Goal: Task Accomplishment & Management: Use online tool/utility

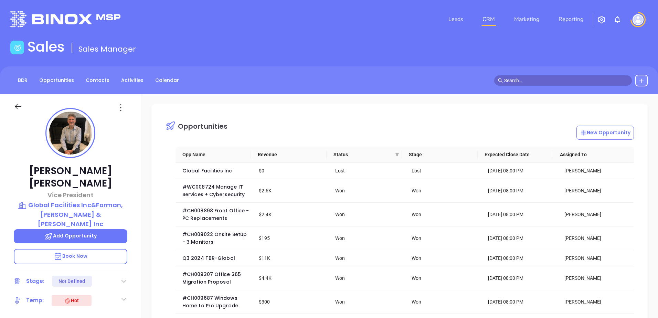
scroll to position [200, 0]
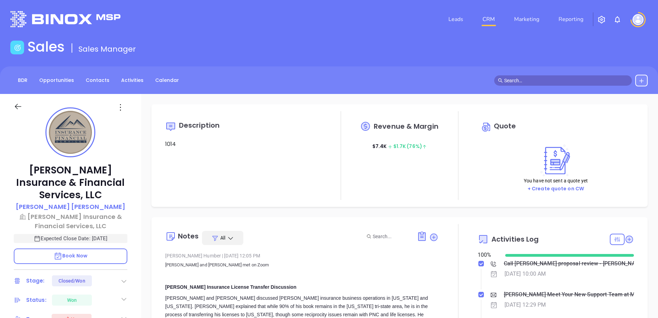
type input "[PERSON_NAME]"
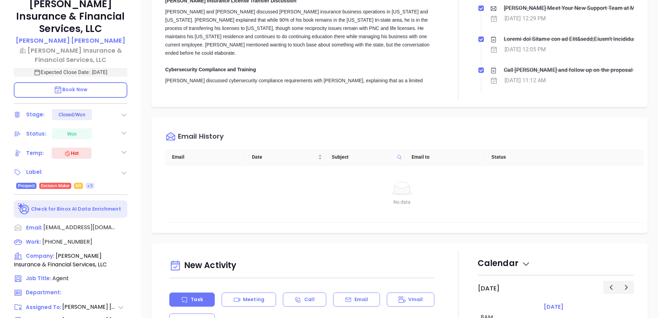
scroll to position [172, 0]
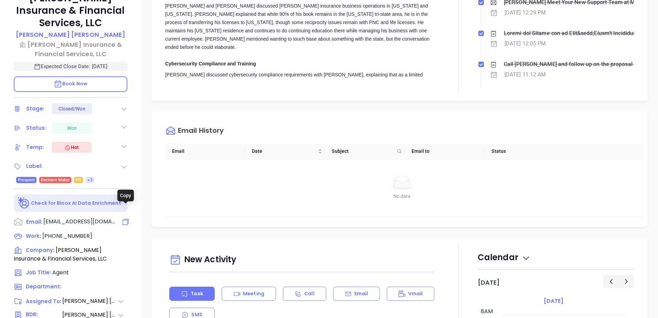
click at [124, 218] on icon at bounding box center [126, 222] width 8 height 8
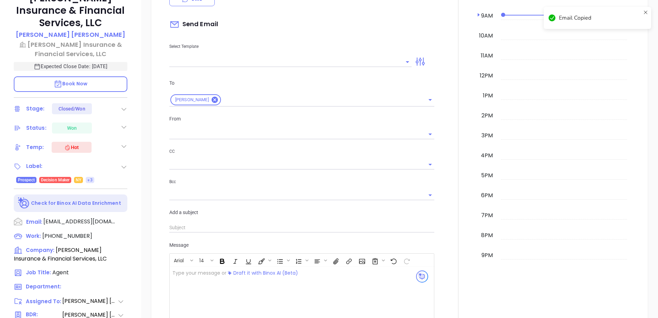
scroll to position [94, 0]
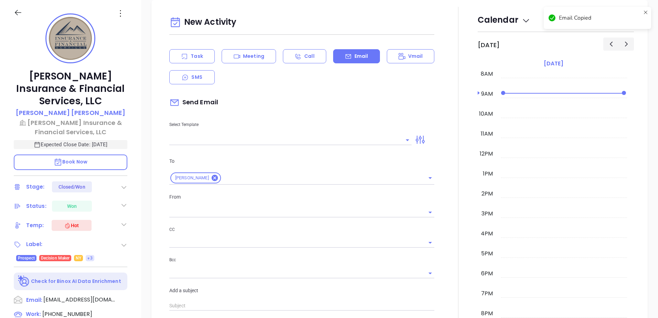
type input "[PERSON_NAME]"
click at [128, 309] on icon at bounding box center [127, 314] width 10 height 10
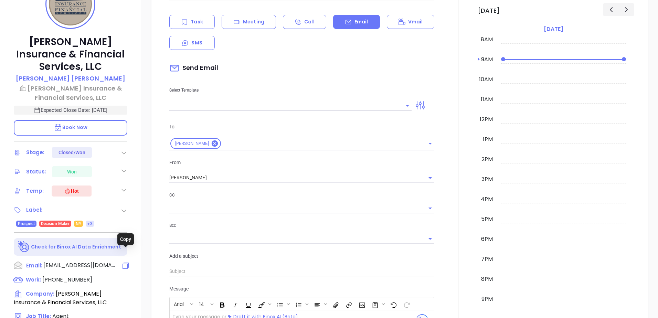
click at [125, 262] on icon at bounding box center [126, 266] width 8 height 8
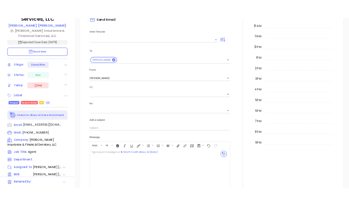
scroll to position [197, 0]
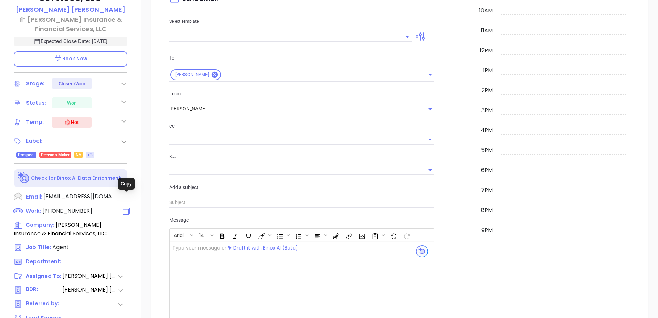
click at [125, 206] on icon at bounding box center [127, 211] width 10 height 10
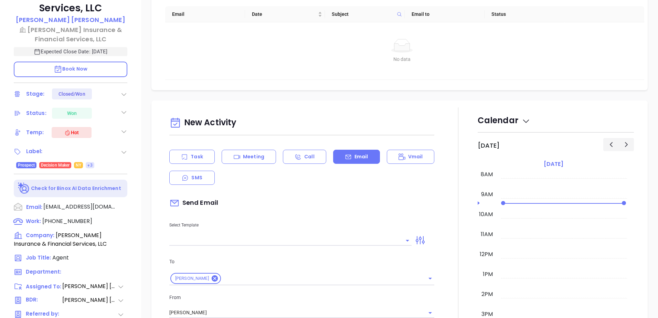
scroll to position [86, 0]
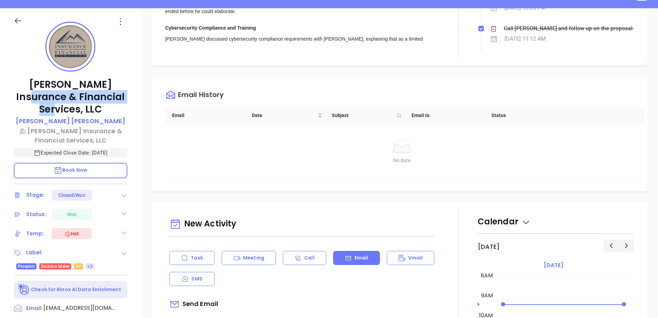
drag, startPoint x: 128, startPoint y: 98, endPoint x: 25, endPoint y: 95, distance: 103.3
click at [25, 95] on div "[PERSON_NAME] Insurance & Financial Services, LLC [PERSON_NAME] [PERSON_NAME] I…" at bounding box center [70, 207] width 141 height 398
click at [106, 127] on p "[PERSON_NAME] Insurance & Financial Services, LLC" at bounding box center [71, 135] width 114 height 19
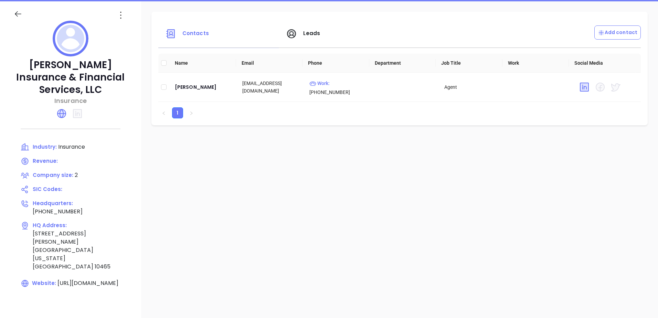
scroll to position [86, 0]
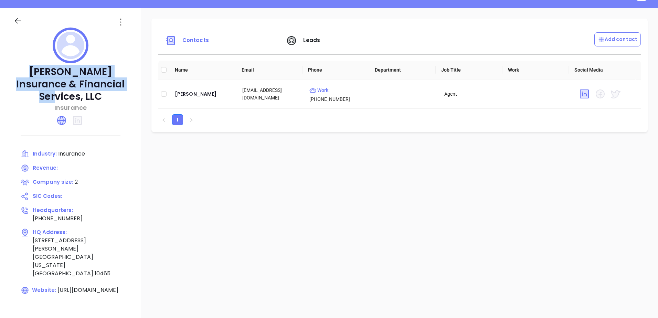
copy p "[PERSON_NAME] Insurance & Financial Services, LLC"
drag, startPoint x: 110, startPoint y: 85, endPoint x: -6, endPoint y: 72, distance: 116.0
click at [0, 72] on html "Leads CRM Marketing Reporting Financial Leads Leads Sales Sales Manager BDR Opp…" at bounding box center [329, 73] width 658 height 318
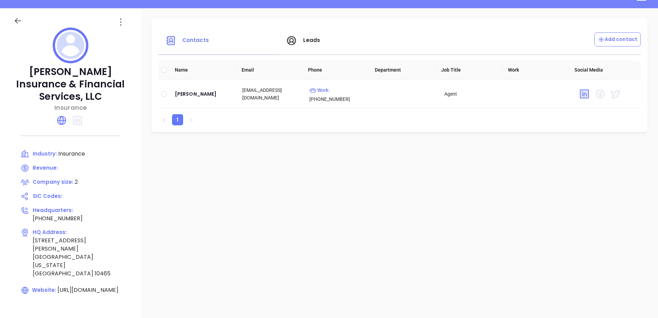
click at [17, 22] on icon at bounding box center [18, 21] width 9 height 9
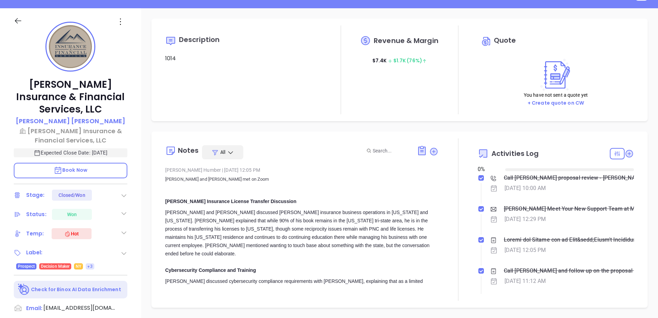
type input "[DATE]"
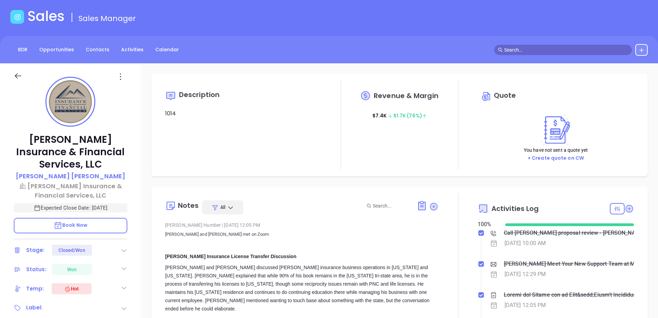
scroll to position [34, 0]
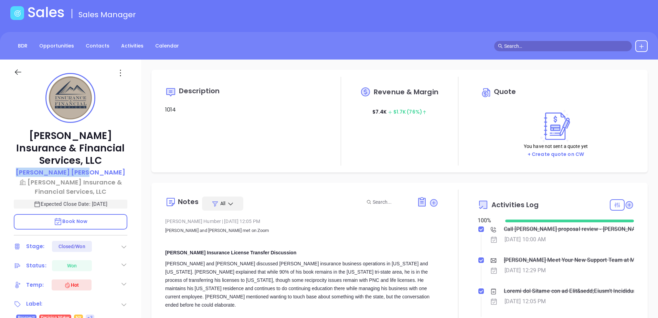
type input "[PERSON_NAME]"
copy p "[PERSON_NAME]"
drag, startPoint x: 48, startPoint y: 159, endPoint x: 97, endPoint y: 157, distance: 49.6
click at [97, 168] on div "[PERSON_NAME]" at bounding box center [71, 173] width 114 height 10
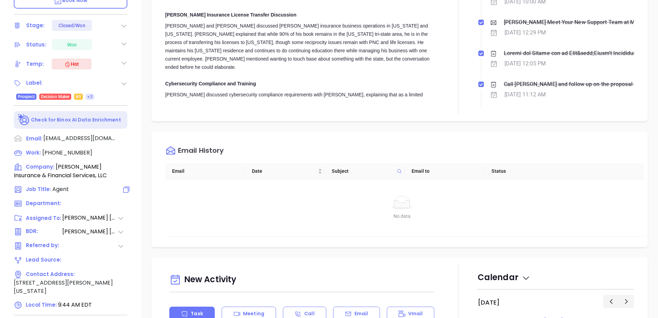
scroll to position [258, 0]
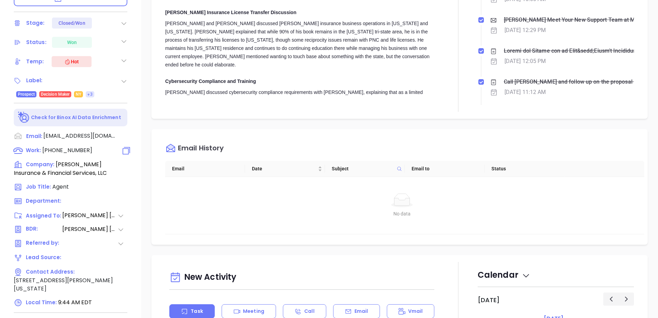
drag, startPoint x: 90, startPoint y: 139, endPoint x: 126, endPoint y: 139, distance: 36.2
click at [126, 146] on div "Work : [PHONE_NUMBER]" at bounding box center [71, 150] width 114 height 9
click at [126, 146] on icon at bounding box center [127, 151] width 10 height 10
click at [126, 133] on icon at bounding box center [126, 136] width 6 height 6
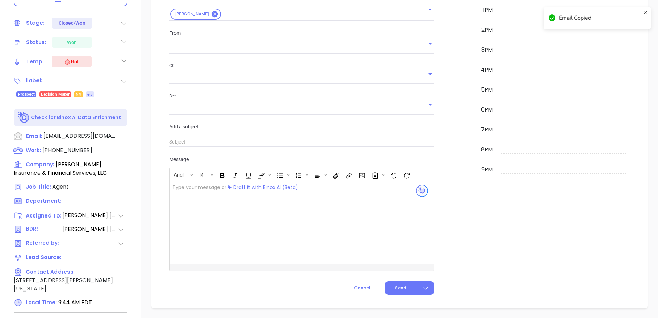
scroll to position [94, 0]
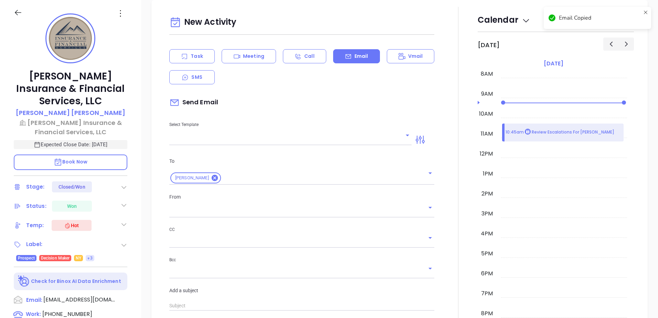
type input "[PERSON_NAME]"
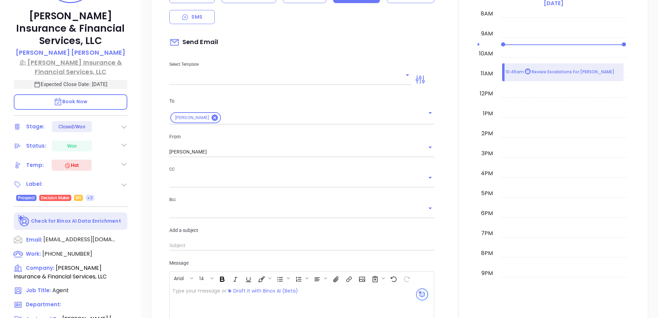
scroll to position [163, 0]
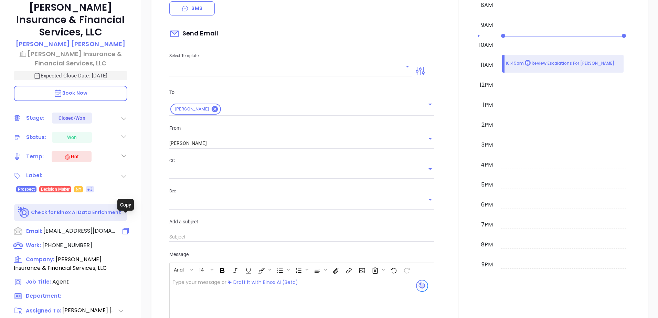
click at [126, 227] on icon at bounding box center [126, 231] width 8 height 8
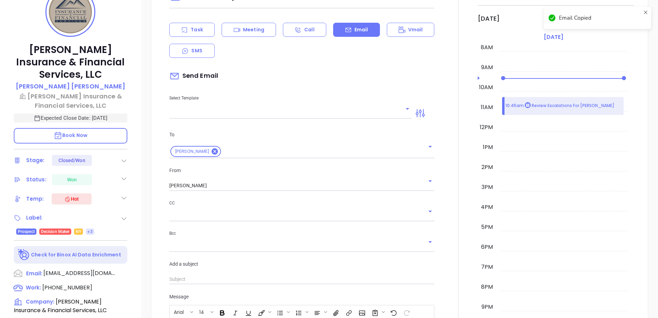
scroll to position [94, 0]
